Goal: Communication & Community: Answer question/provide support

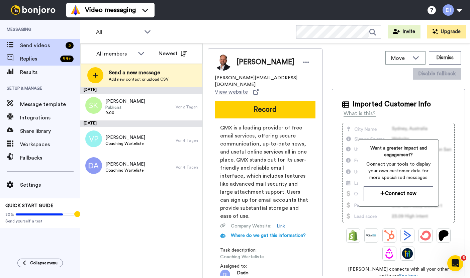
click at [26, 62] on span "Replies" at bounding box center [38, 59] width 37 height 8
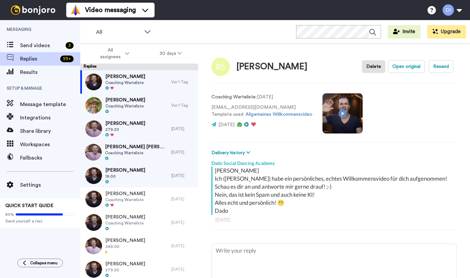
type textarea "x"
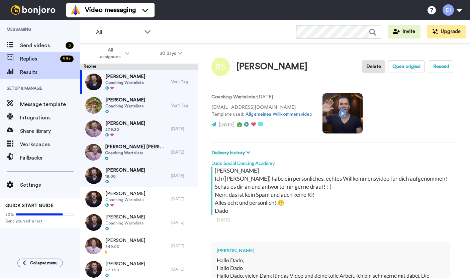
click at [26, 73] on span "Results" at bounding box center [50, 72] width 60 height 8
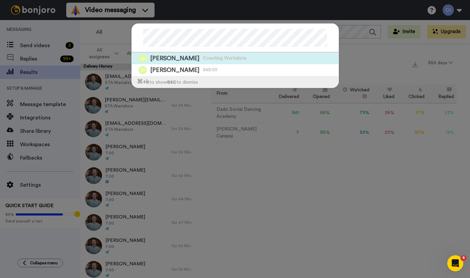
click at [203, 59] on span "Coaching Warteliste" at bounding box center [225, 58] width 44 height 7
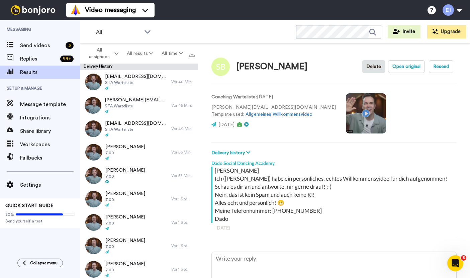
type textarea "x"
